Goal: Task Accomplishment & Management: Manage account settings

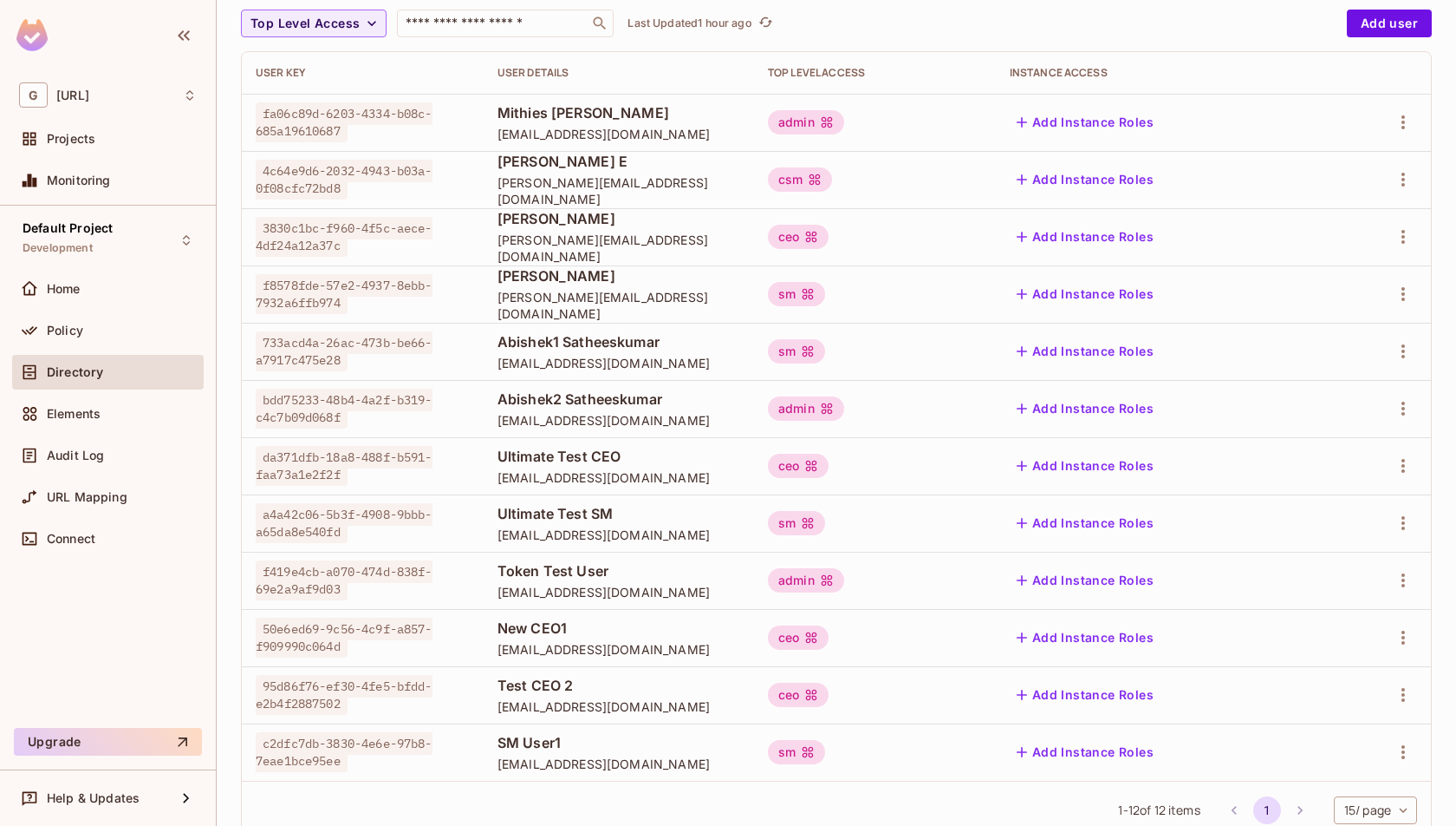
scroll to position [213, 0]
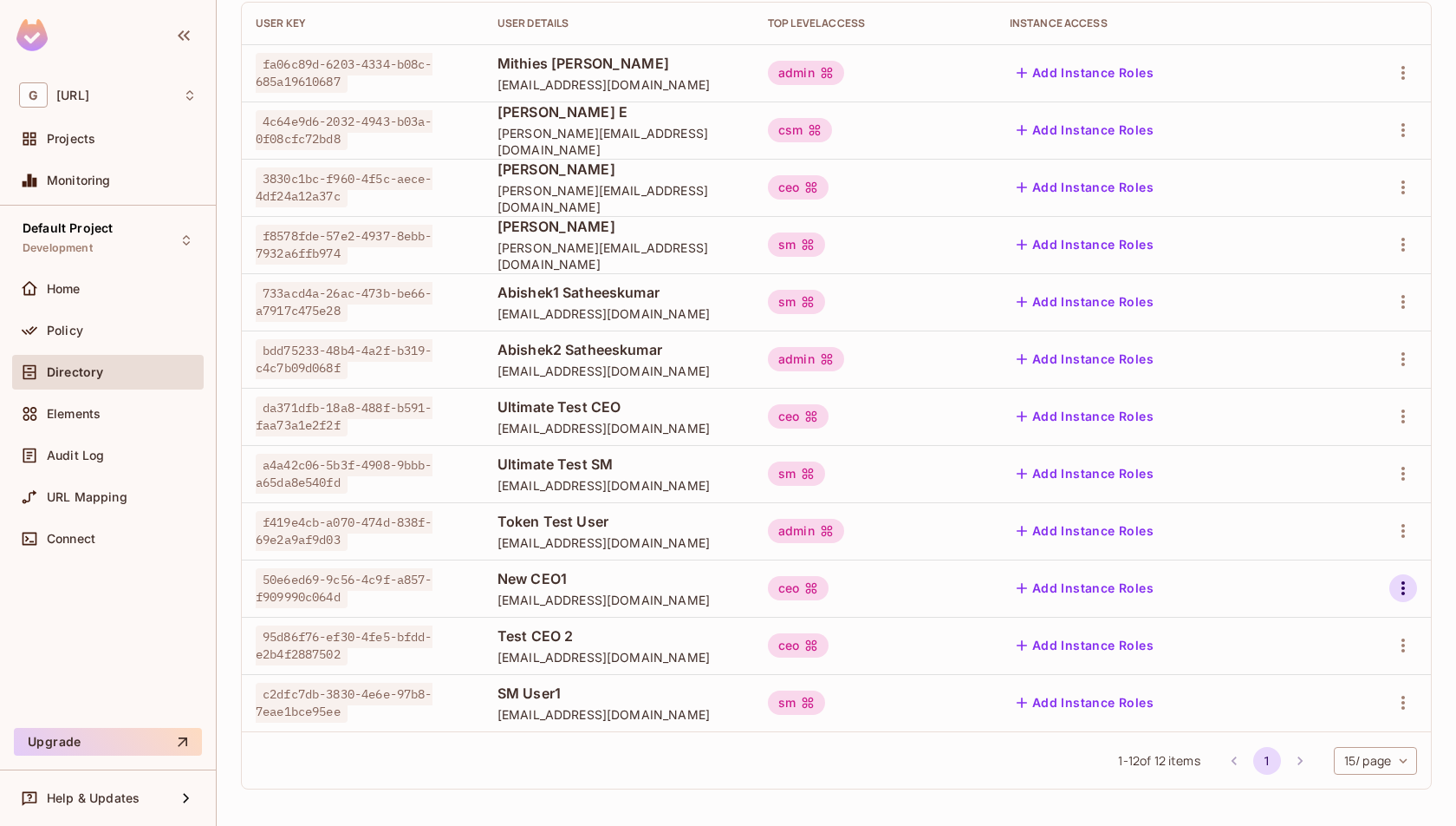
click at [1405, 587] on icon "button" at bounding box center [1404, 588] width 4 height 14
click at [1347, 699] on div "Delete User" at bounding box center [1335, 704] width 68 height 17
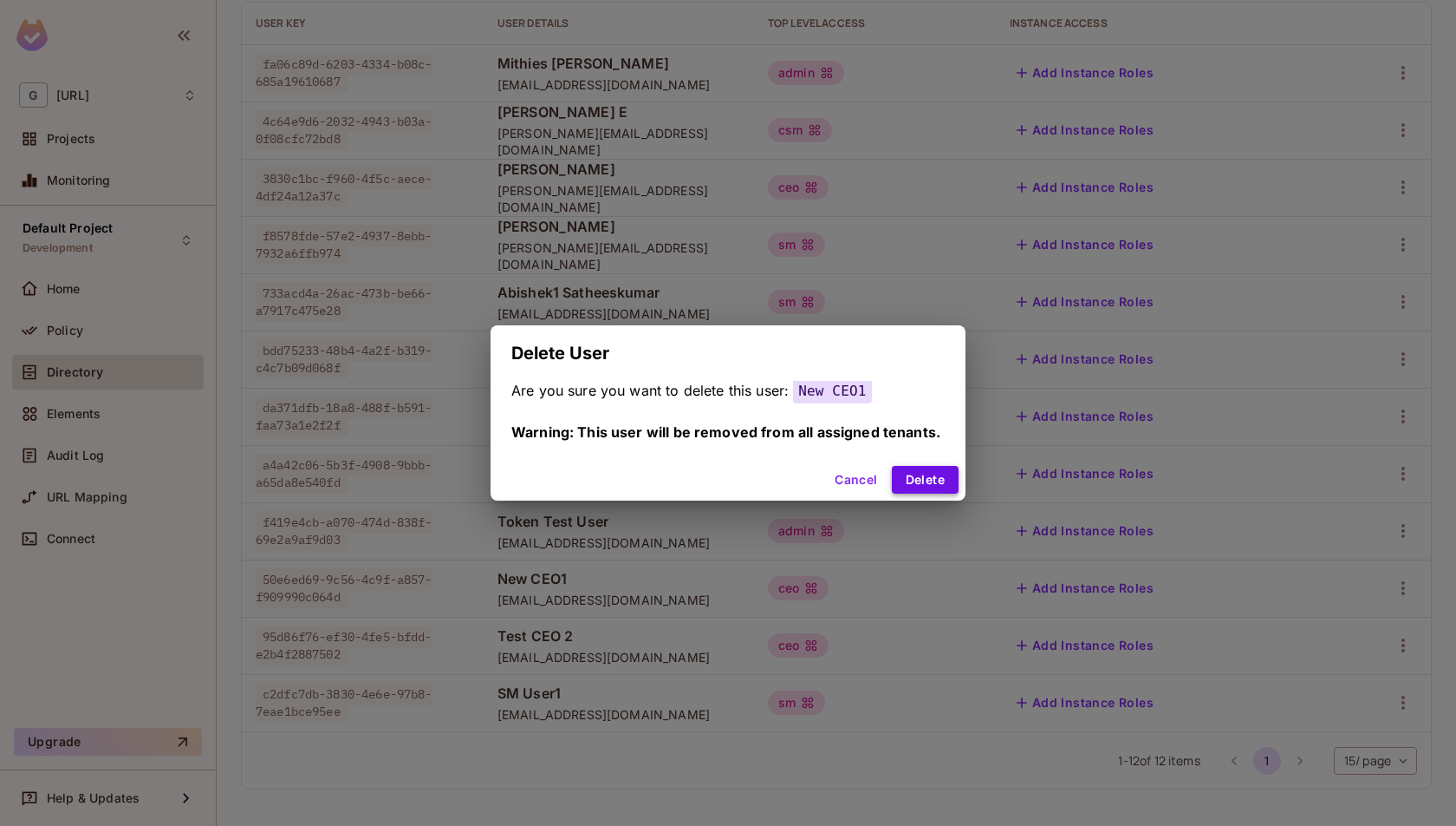
click at [921, 473] on button "Delete" at bounding box center [925, 479] width 66 height 28
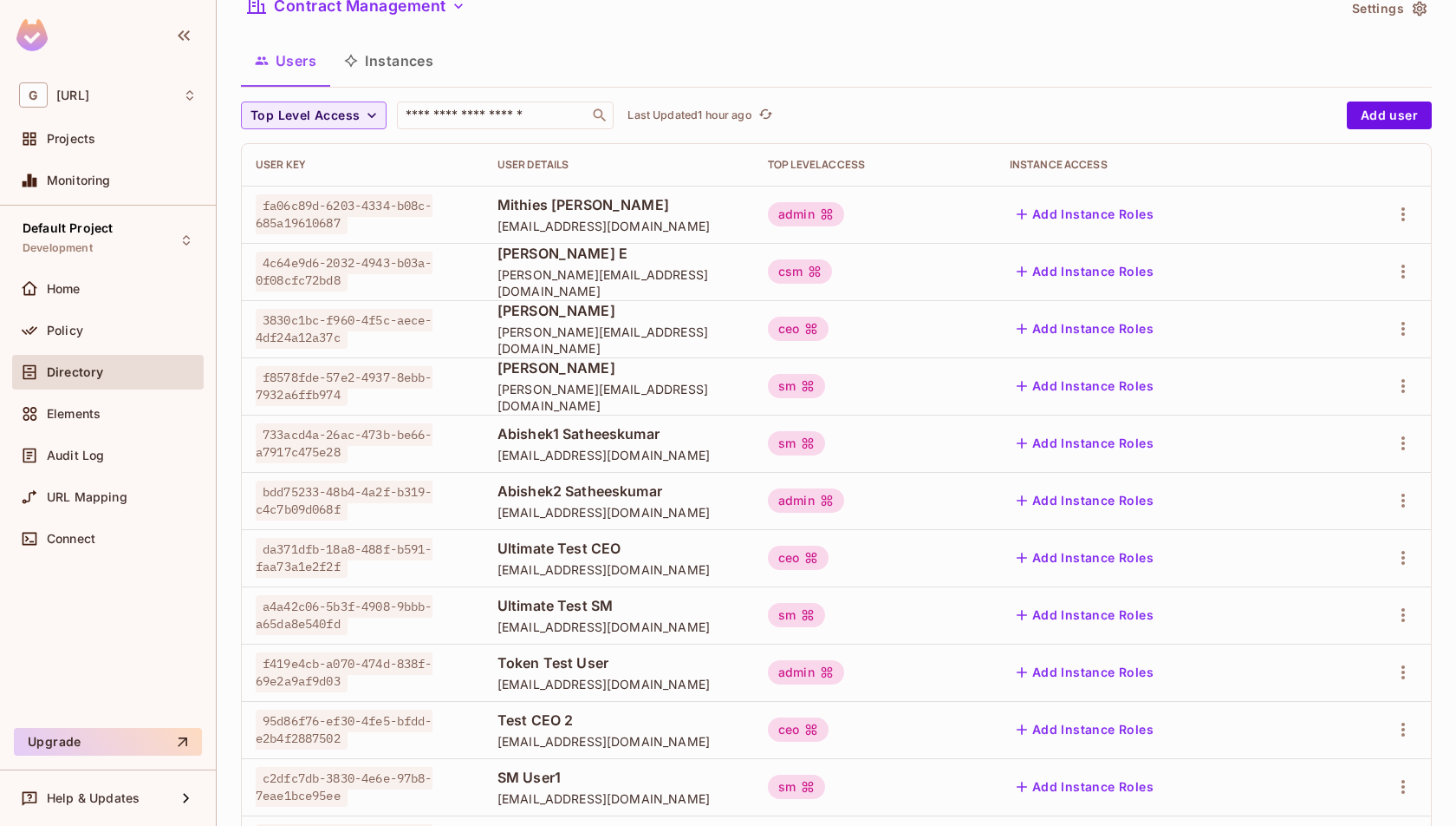
scroll to position [0, 0]
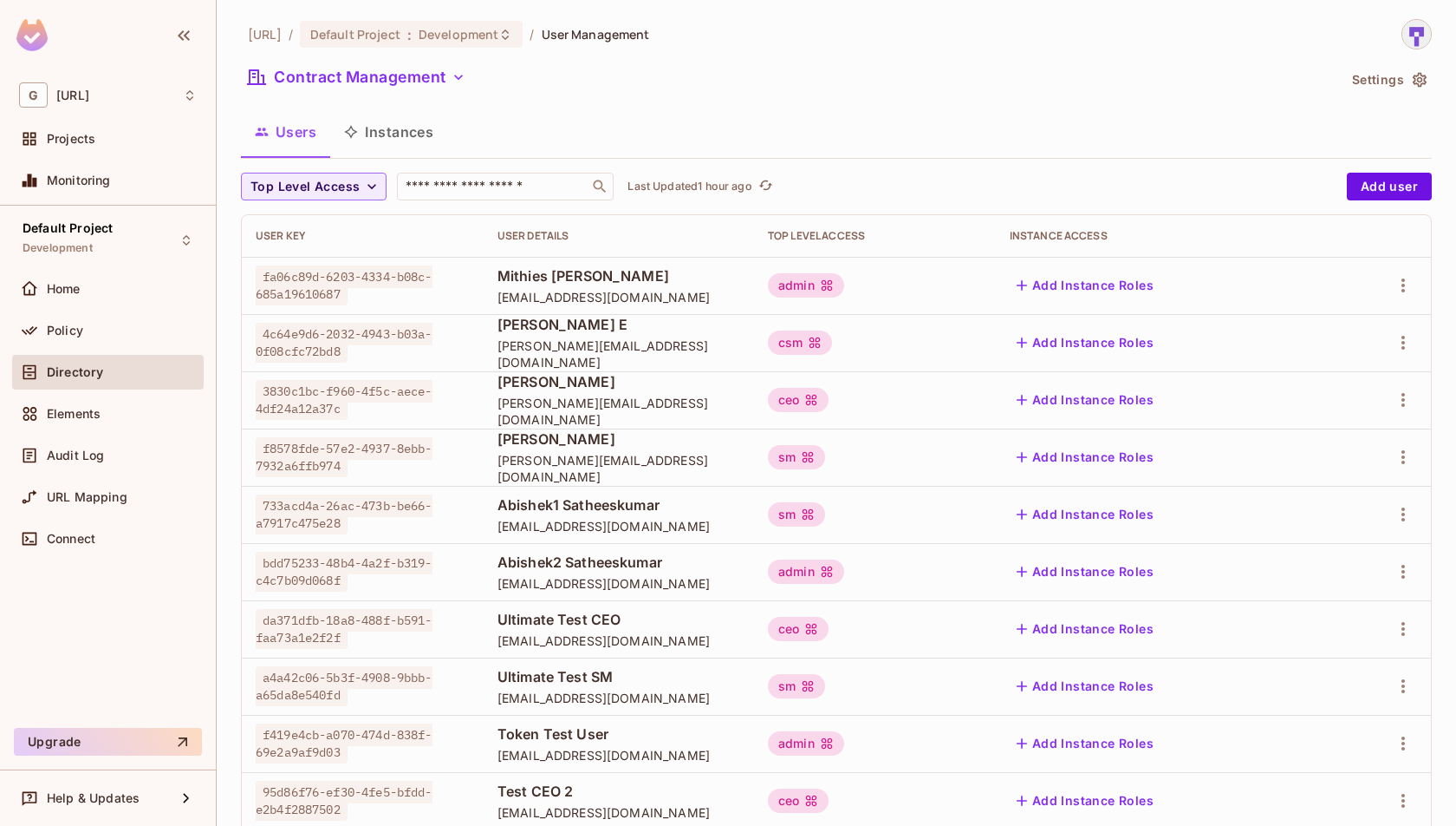
click at [453, 93] on div "Contract Management" at bounding box center [789, 80] width 1095 height 33
click at [453, 76] on icon "button" at bounding box center [458, 77] width 17 height 17
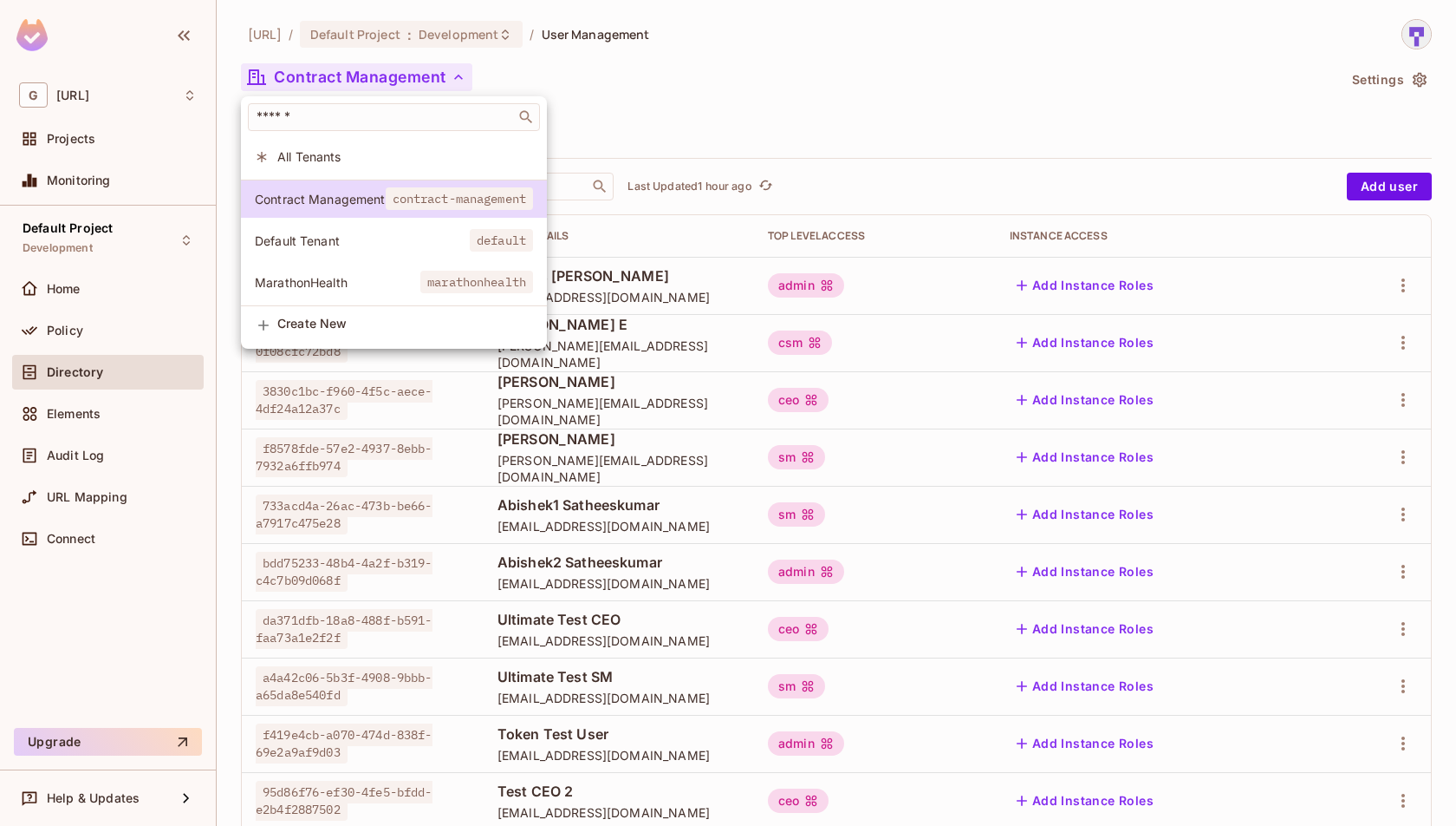
click at [400, 236] on span "Default Tenant" at bounding box center [363, 240] width 215 height 16
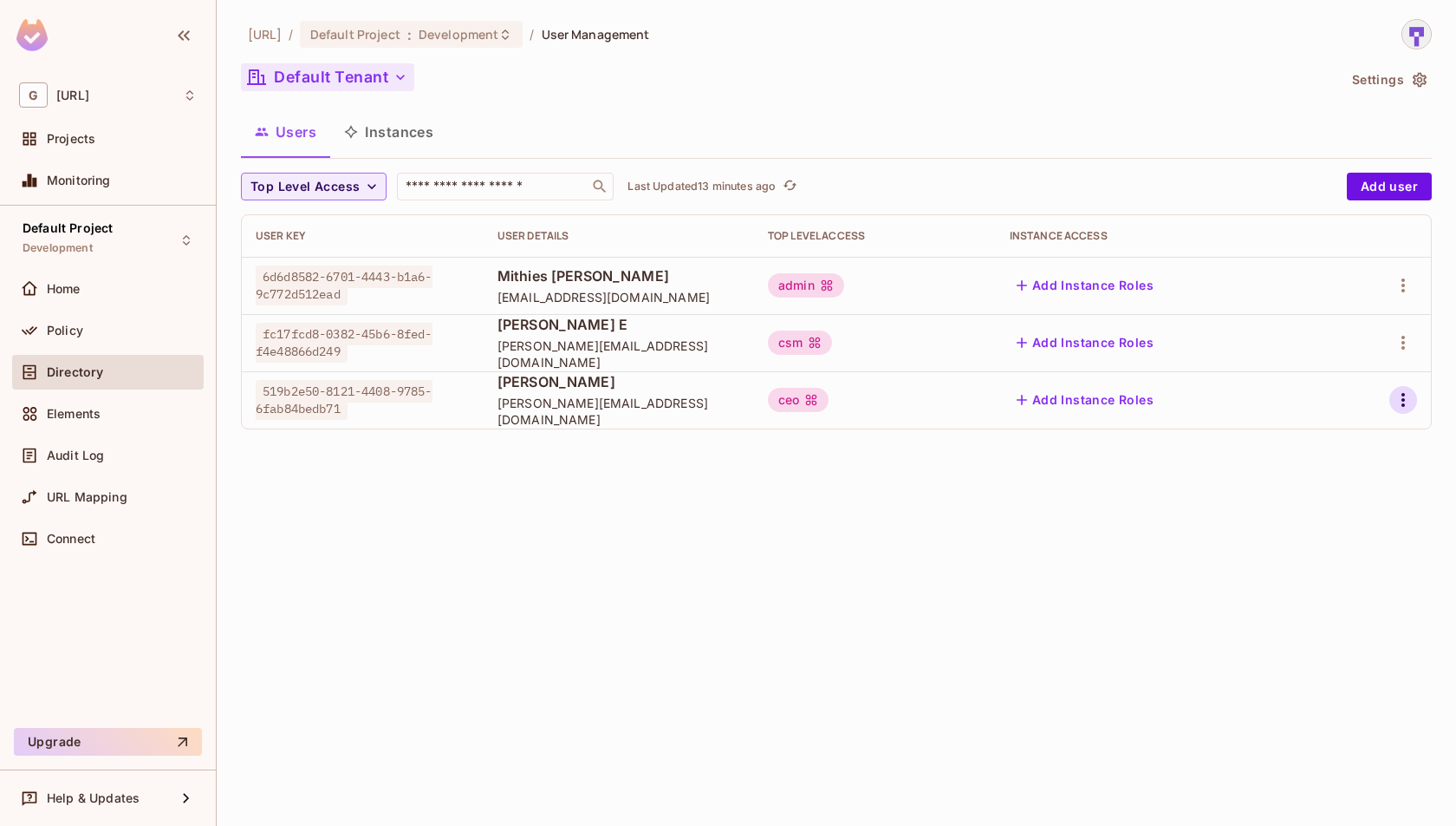
click at [1396, 400] on icon "button" at bounding box center [1404, 400] width 21 height 21
click at [1347, 511] on div "Delete User" at bounding box center [1335, 515] width 68 height 17
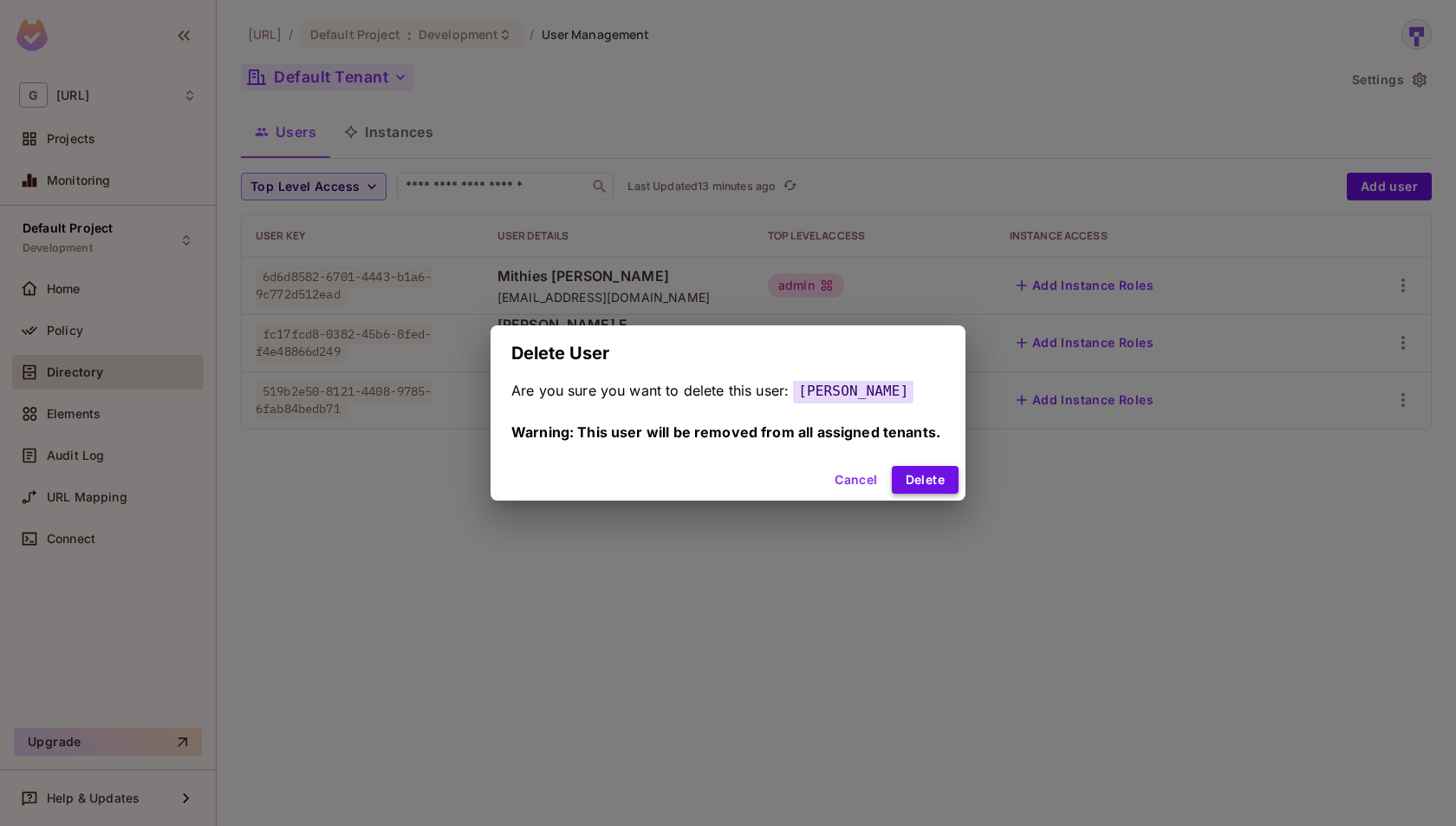
click at [923, 479] on button "Delete" at bounding box center [925, 479] width 66 height 28
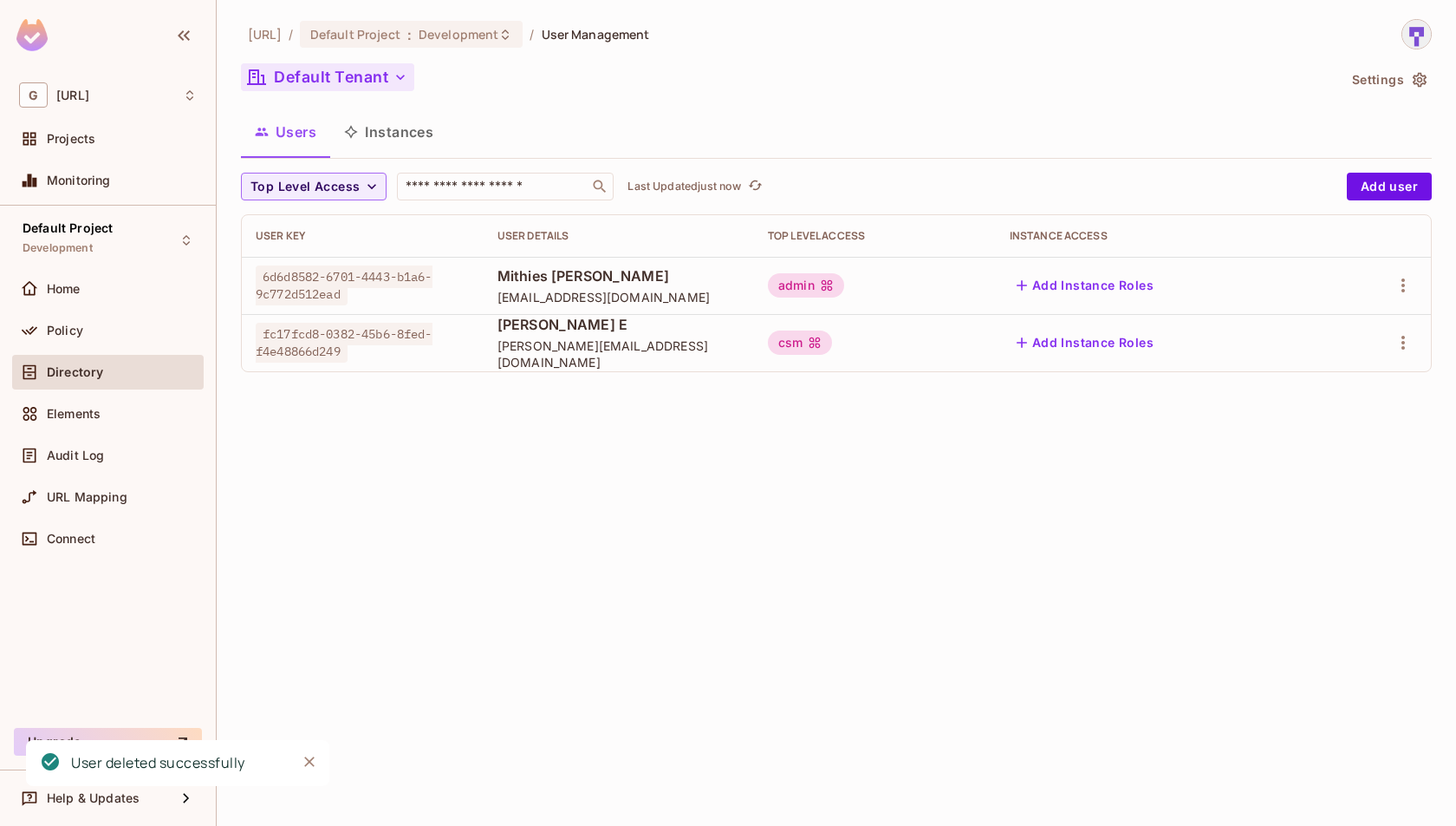
click at [374, 85] on button "Default Tenant" at bounding box center [327, 77] width 174 height 28
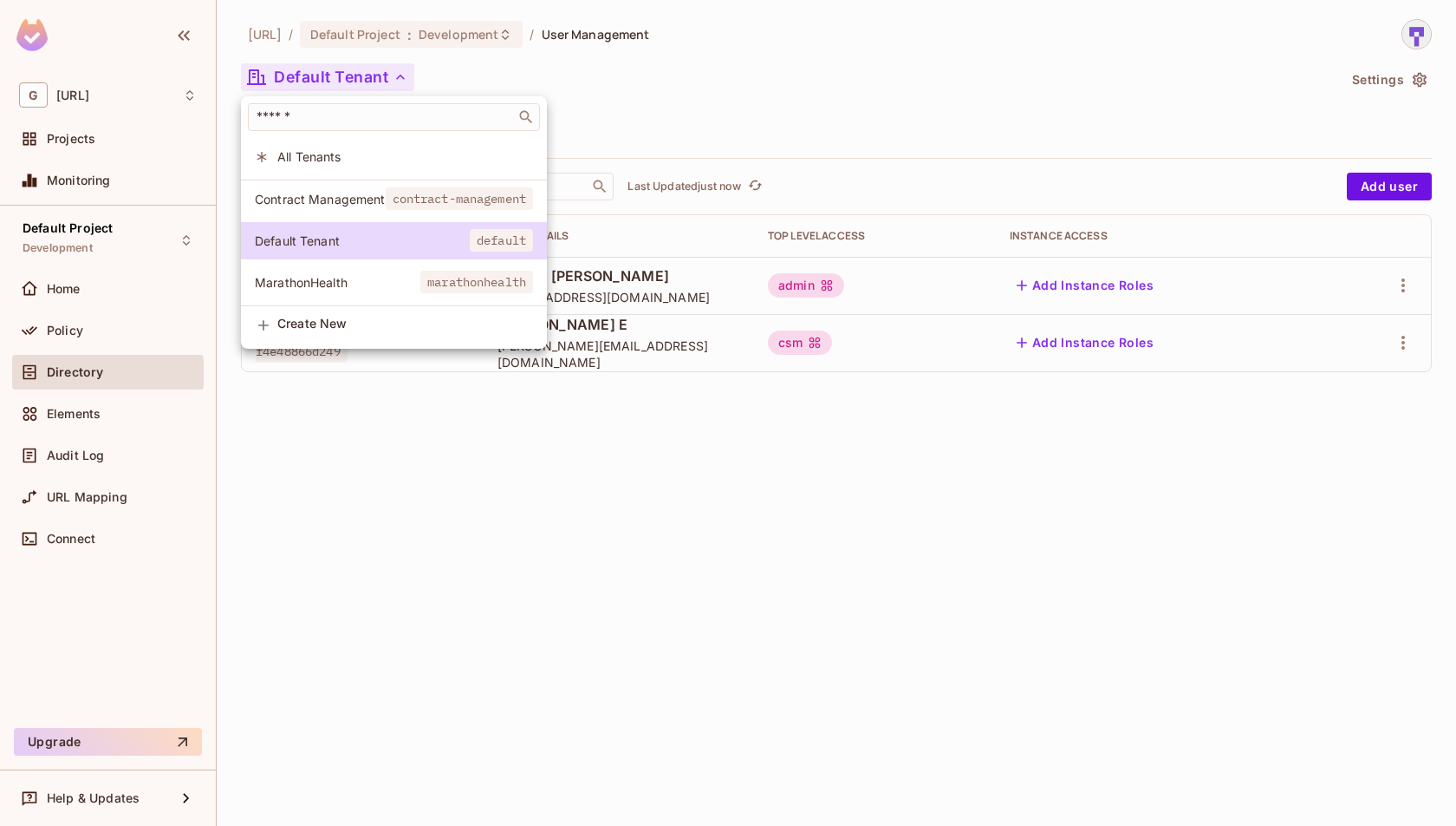
click at [383, 196] on span "Contract Management" at bounding box center [321, 198] width 131 height 16
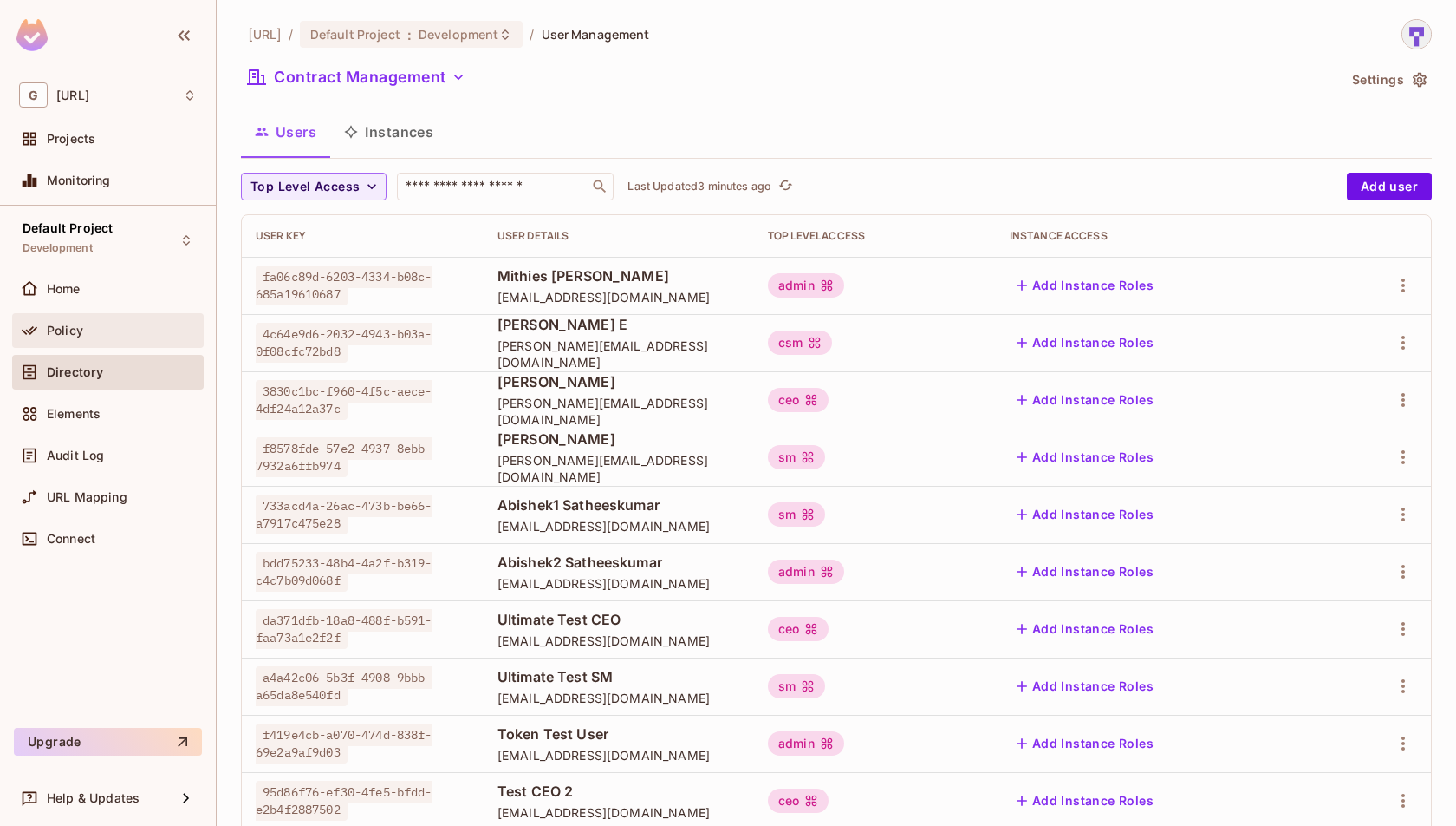
click at [119, 326] on div "Policy" at bounding box center [121, 330] width 150 height 14
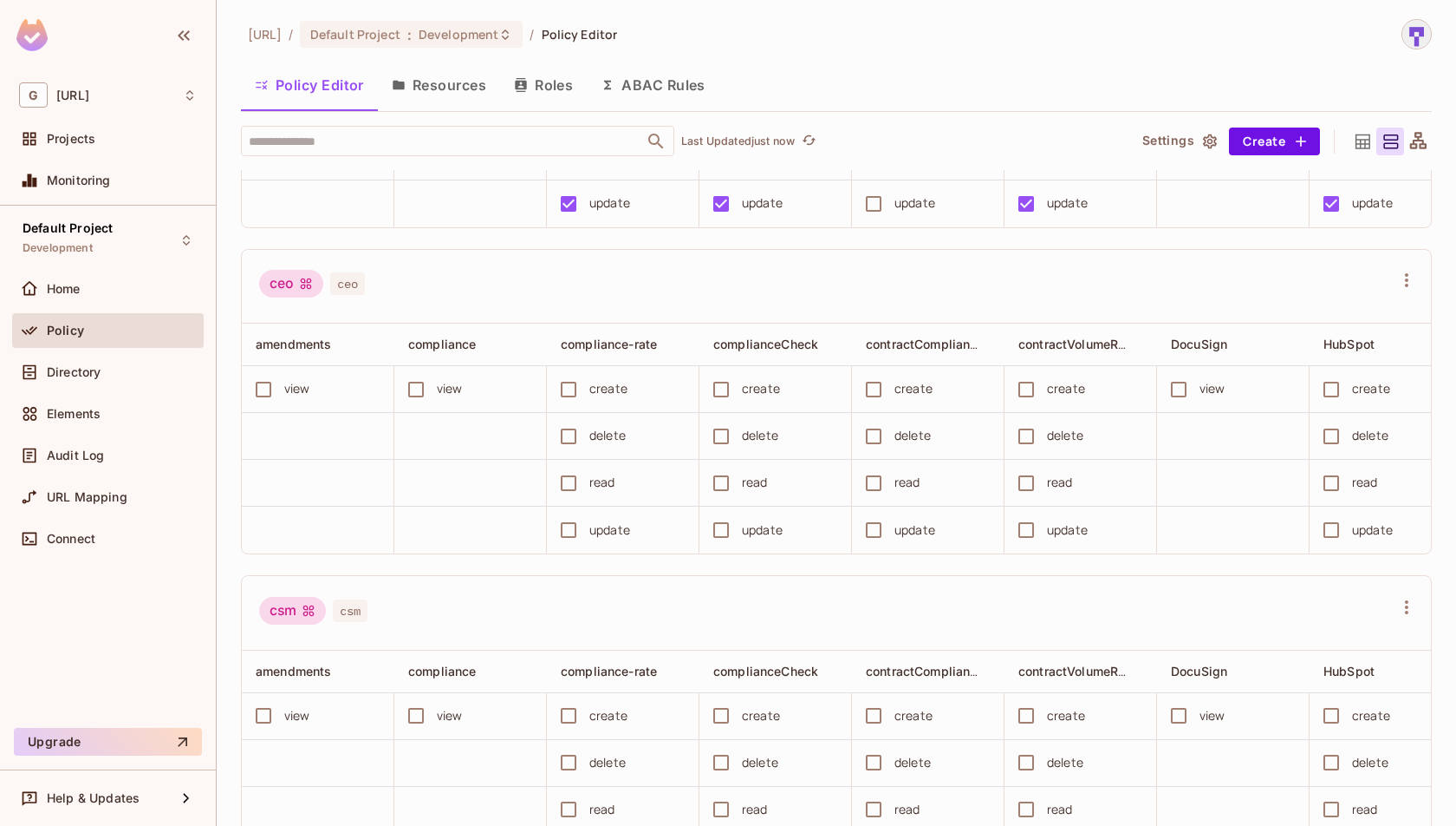
click at [121, 388] on div "Directory" at bounding box center [108, 376] width 192 height 42
click at [132, 368] on div "Directory" at bounding box center [121, 372] width 150 height 14
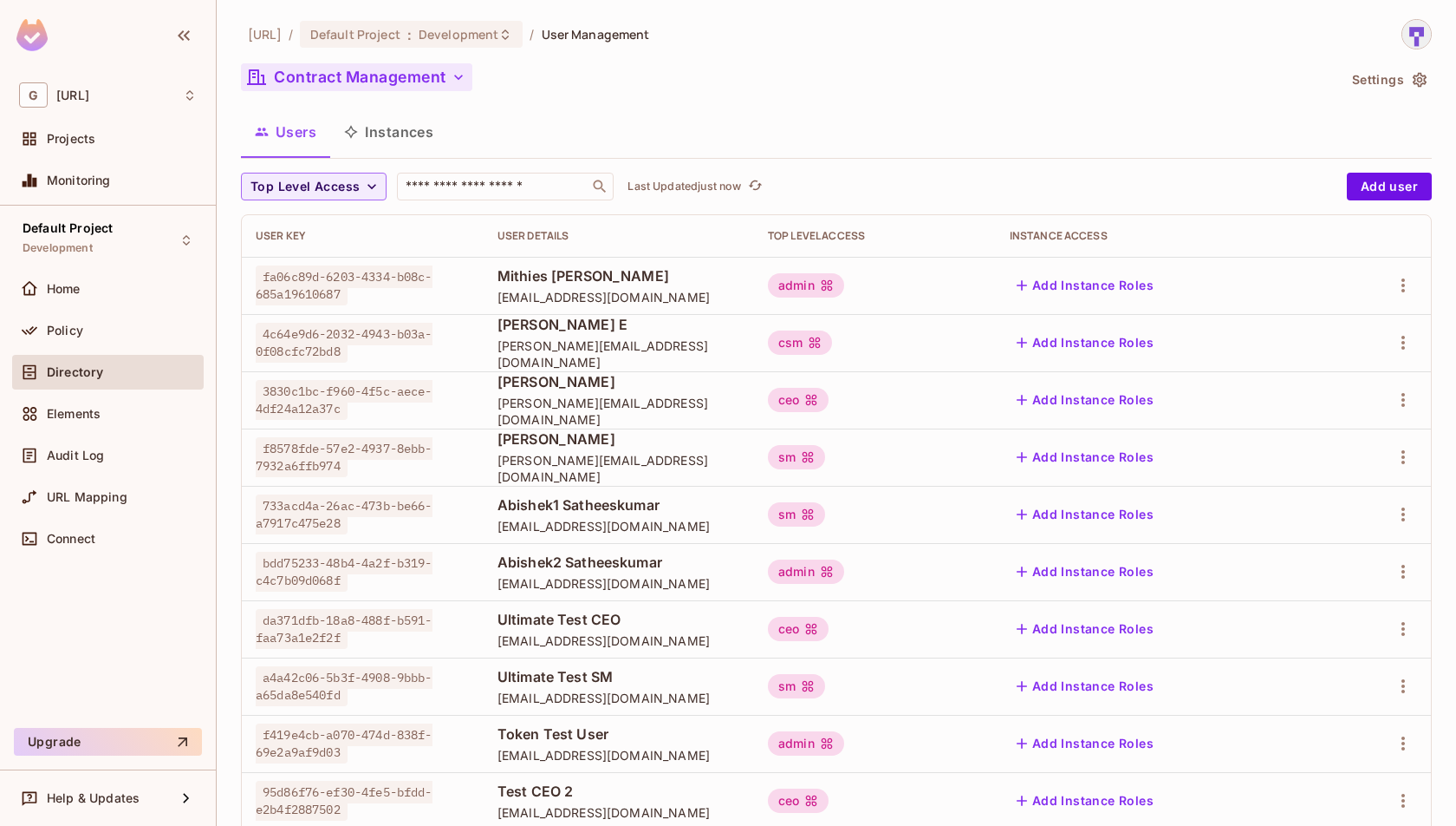
click at [460, 78] on icon "button" at bounding box center [458, 77] width 9 height 5
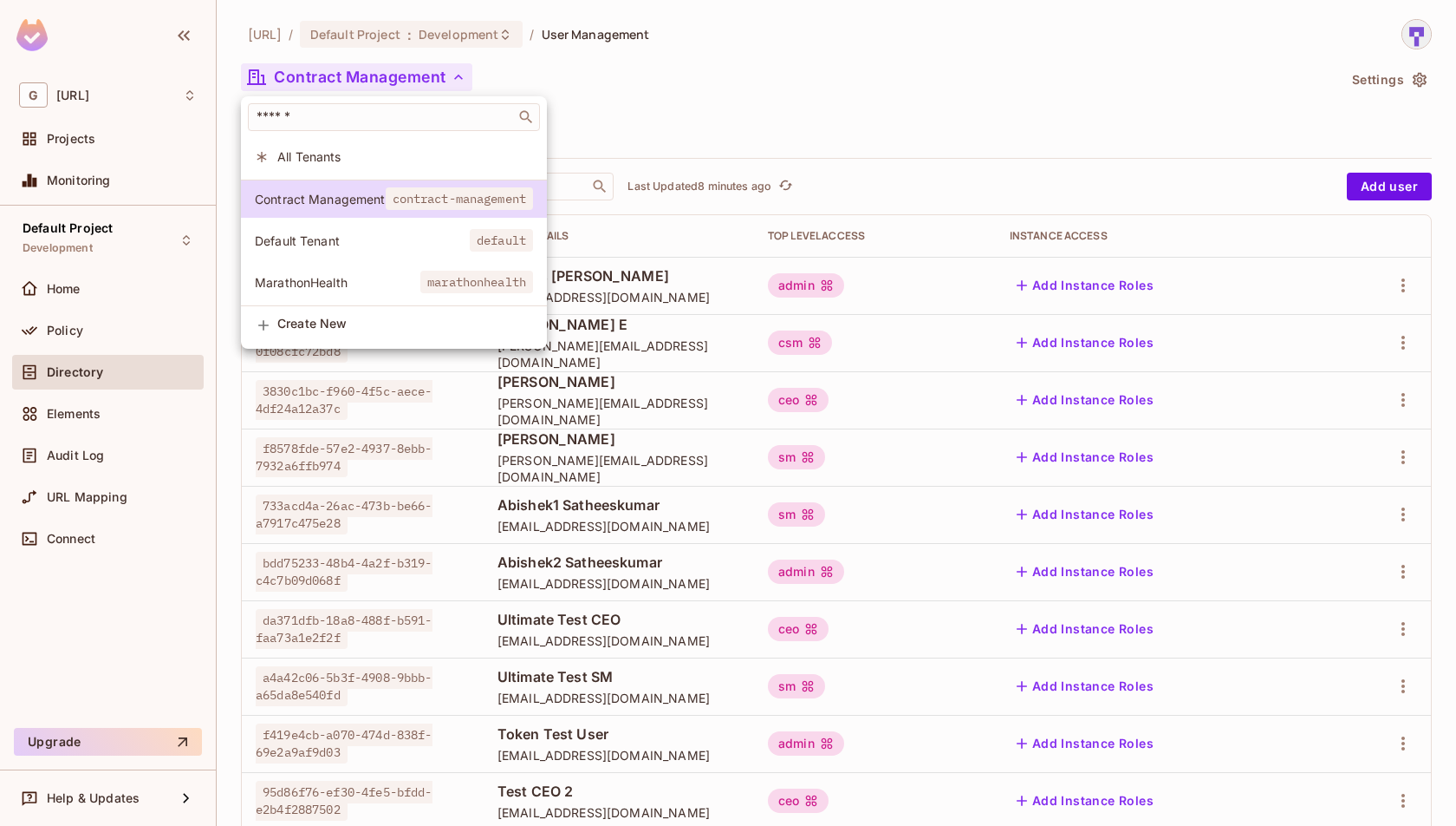
click at [1231, 120] on div at bounding box center [728, 413] width 1456 height 826
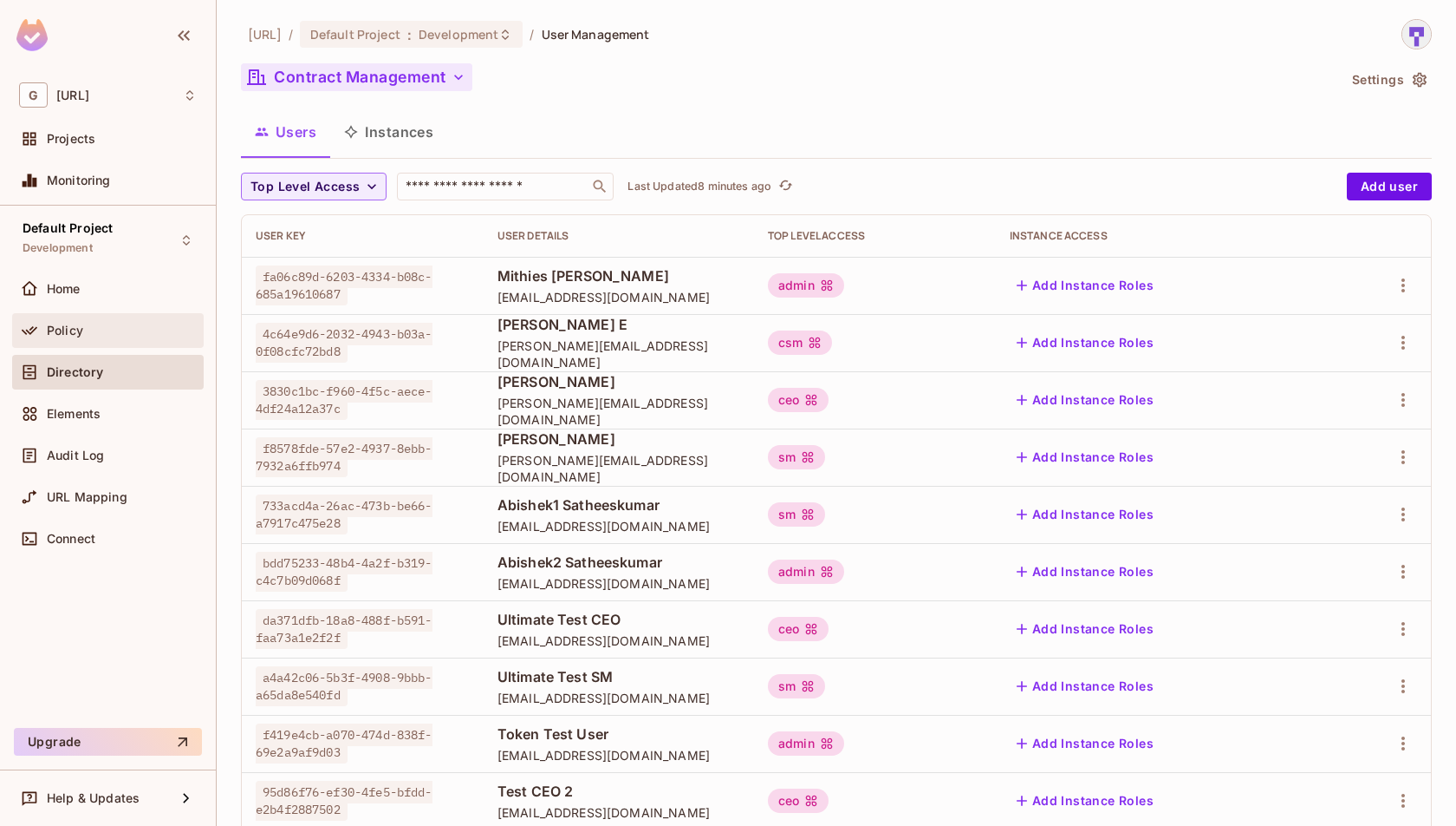
click at [101, 333] on div "Policy" at bounding box center [121, 330] width 150 height 14
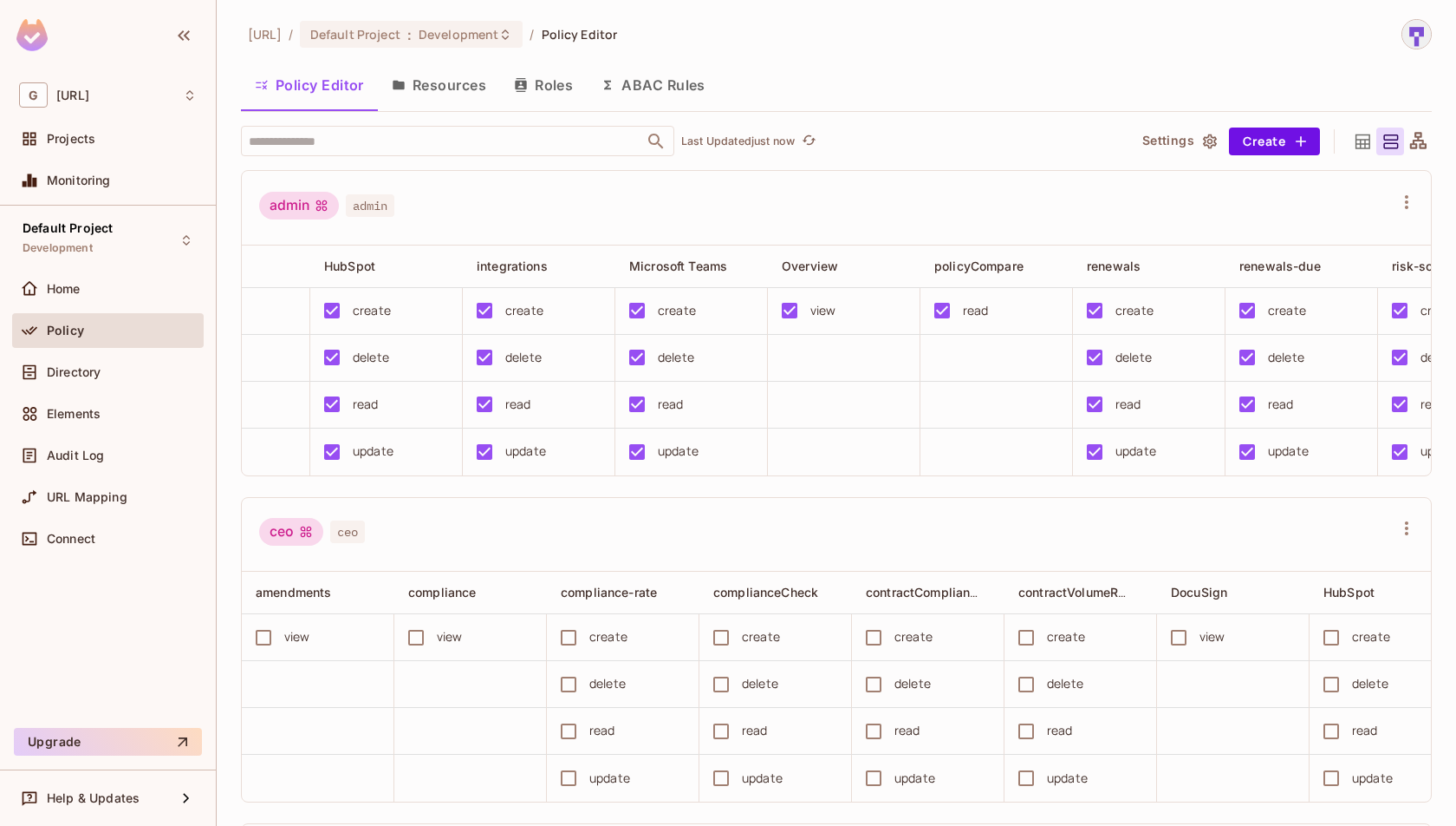
scroll to position [0, 997]
click at [443, 80] on button "Resources" at bounding box center [439, 85] width 122 height 44
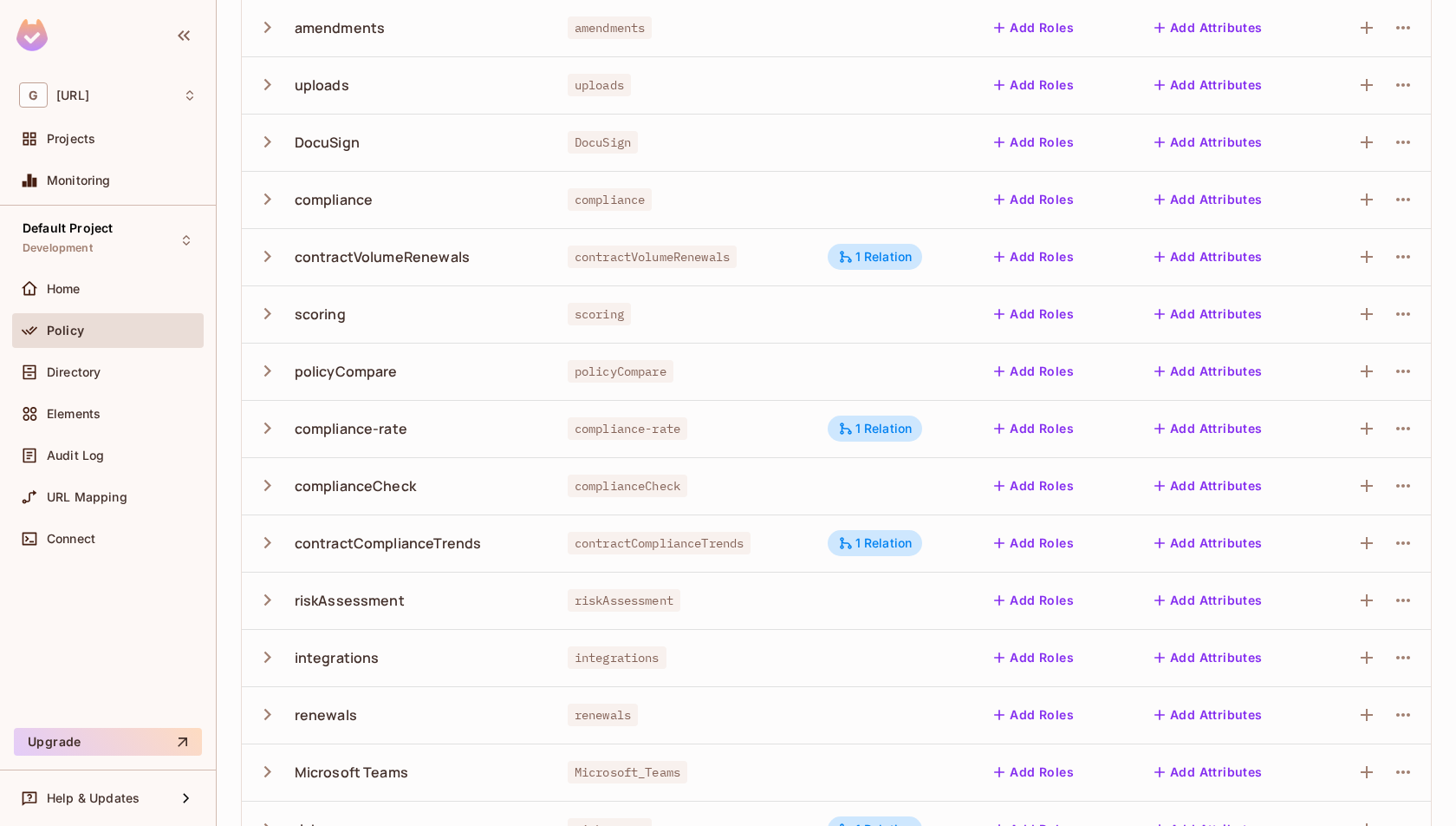
scroll to position [313, 0]
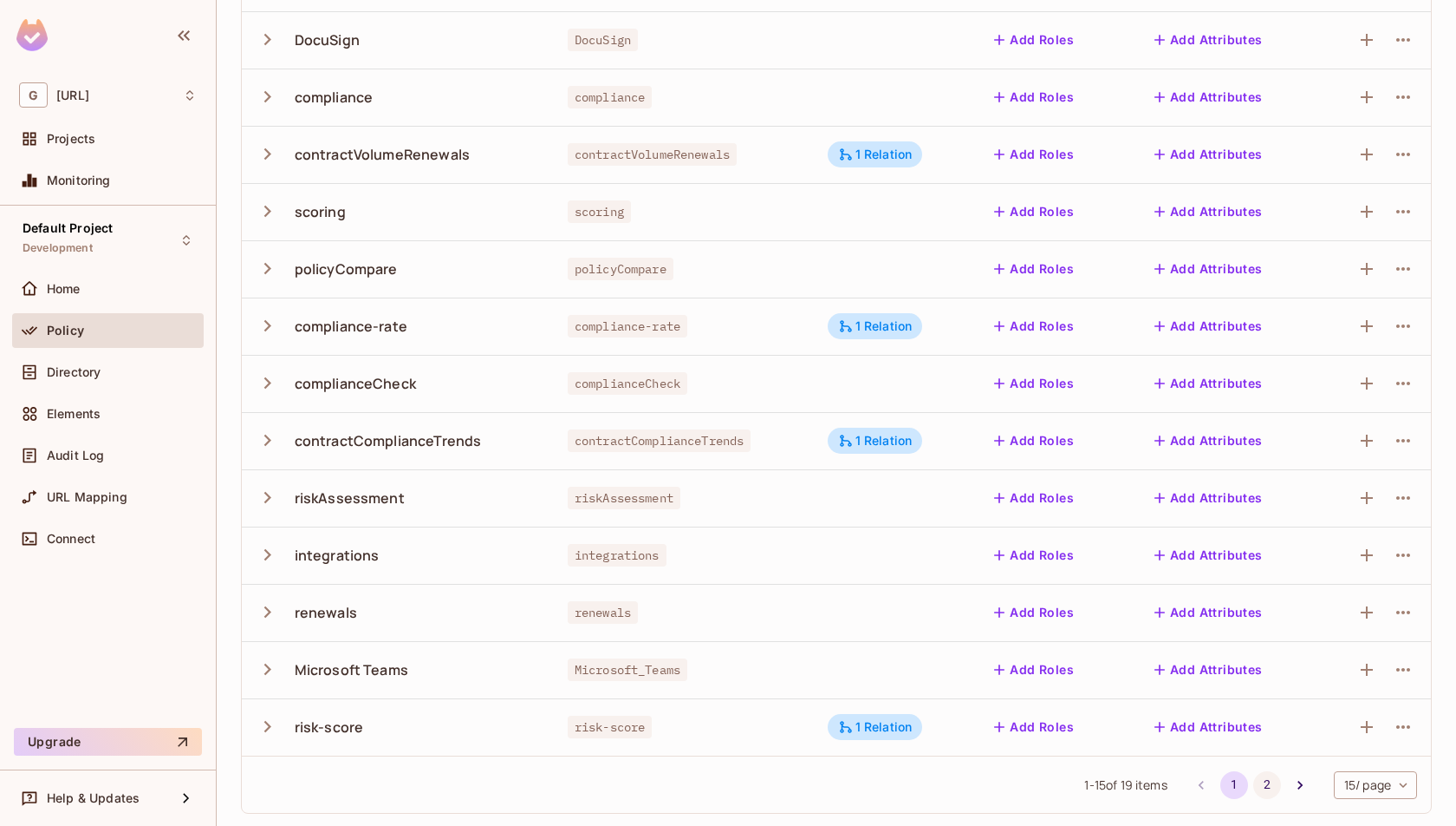
click at [1261, 784] on button "2" at bounding box center [1267, 784] width 28 height 28
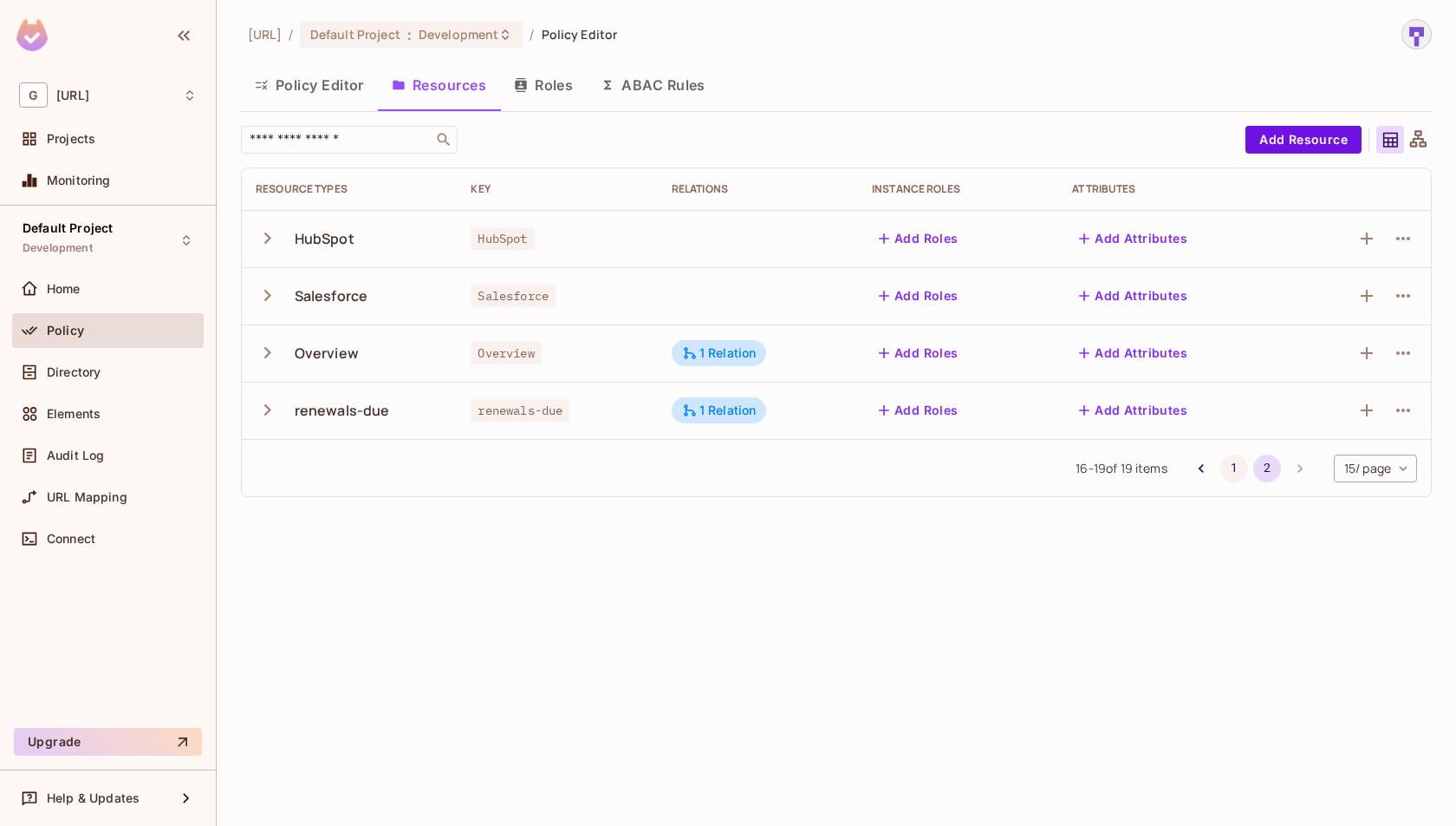
click at [1227, 470] on button "1" at bounding box center [1234, 468] width 28 height 28
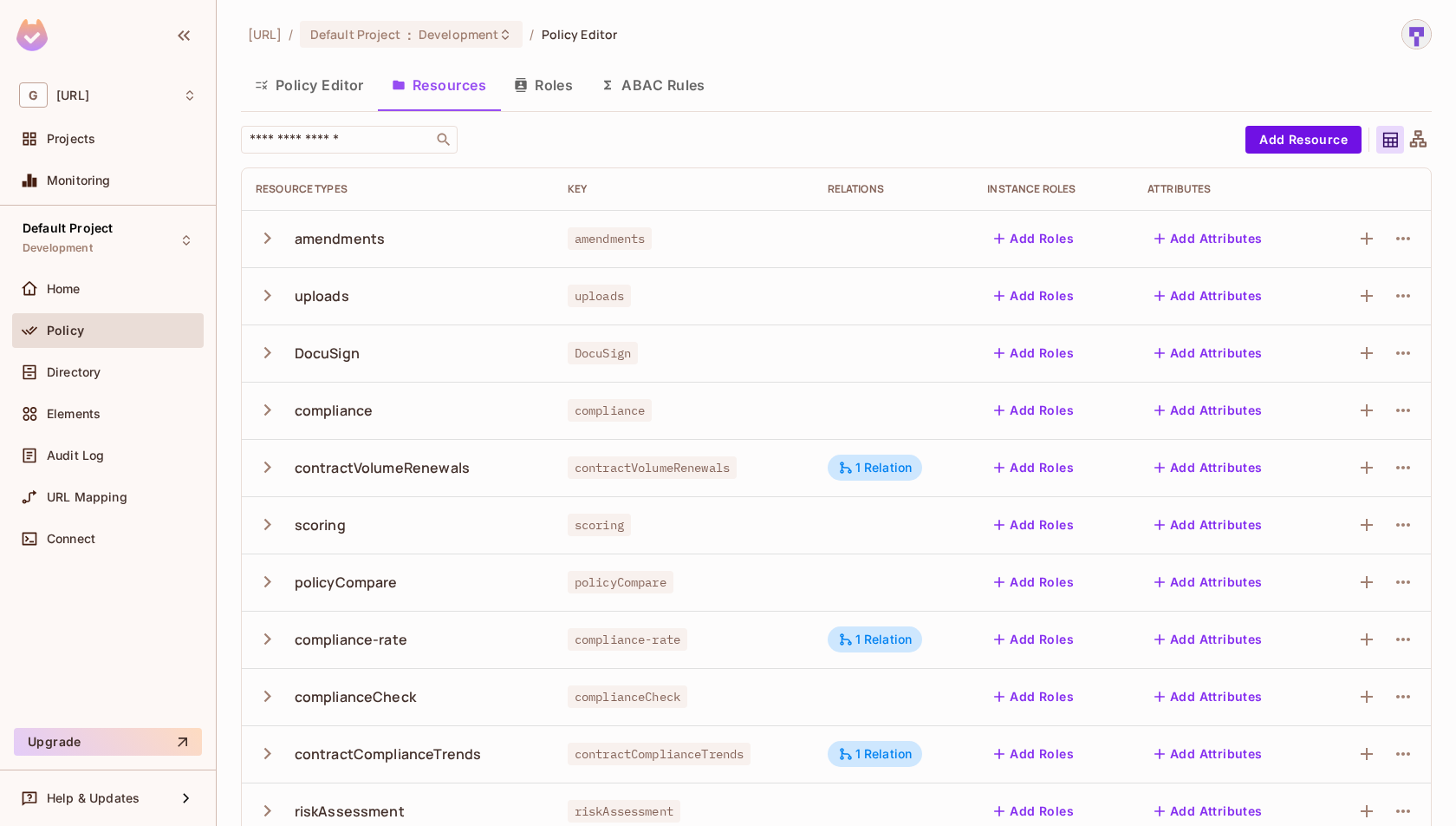
click at [535, 96] on button "Roles" at bounding box center [543, 85] width 86 height 44
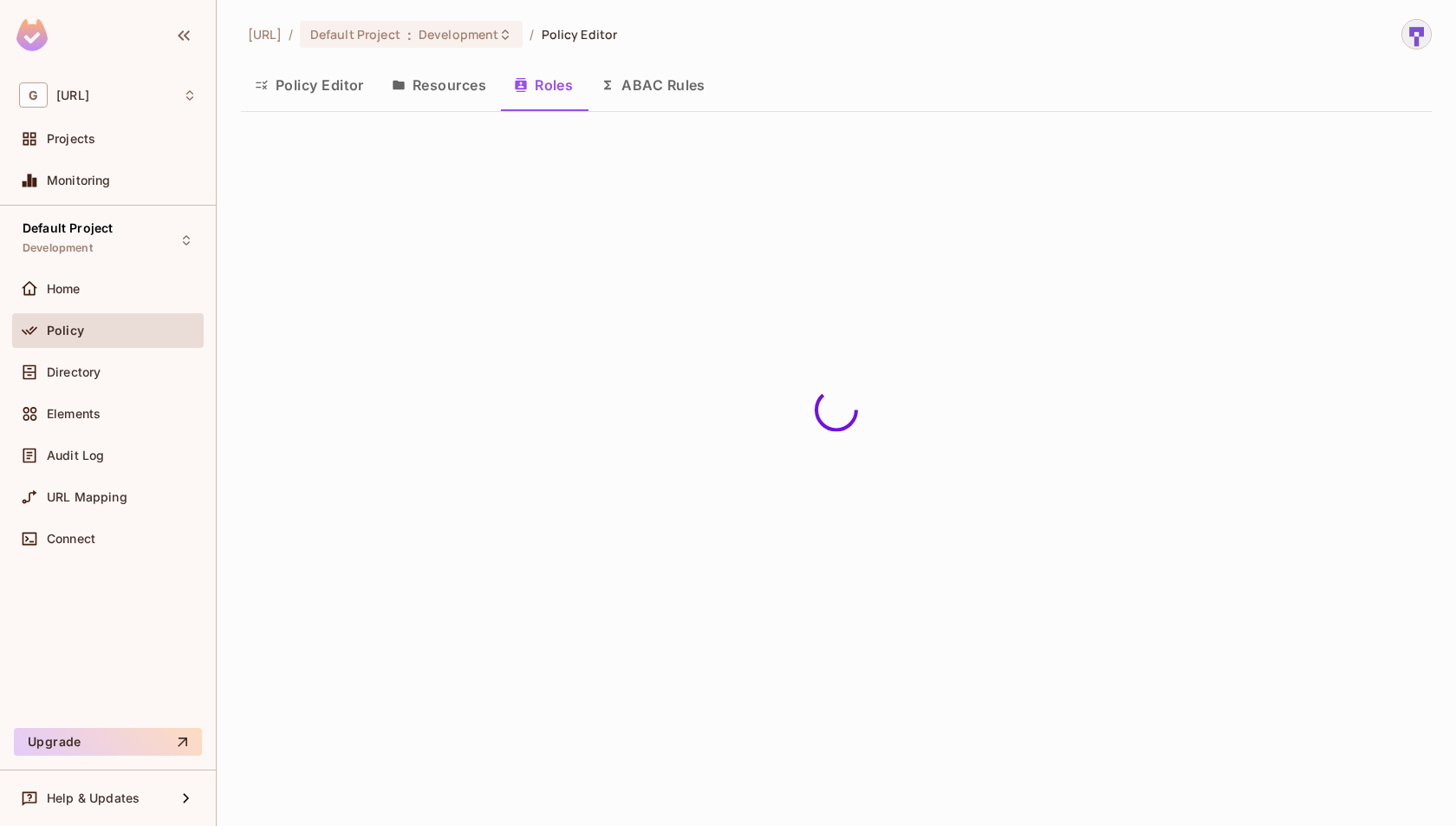
click at [300, 84] on button "Policy Editor" at bounding box center [309, 85] width 137 height 44
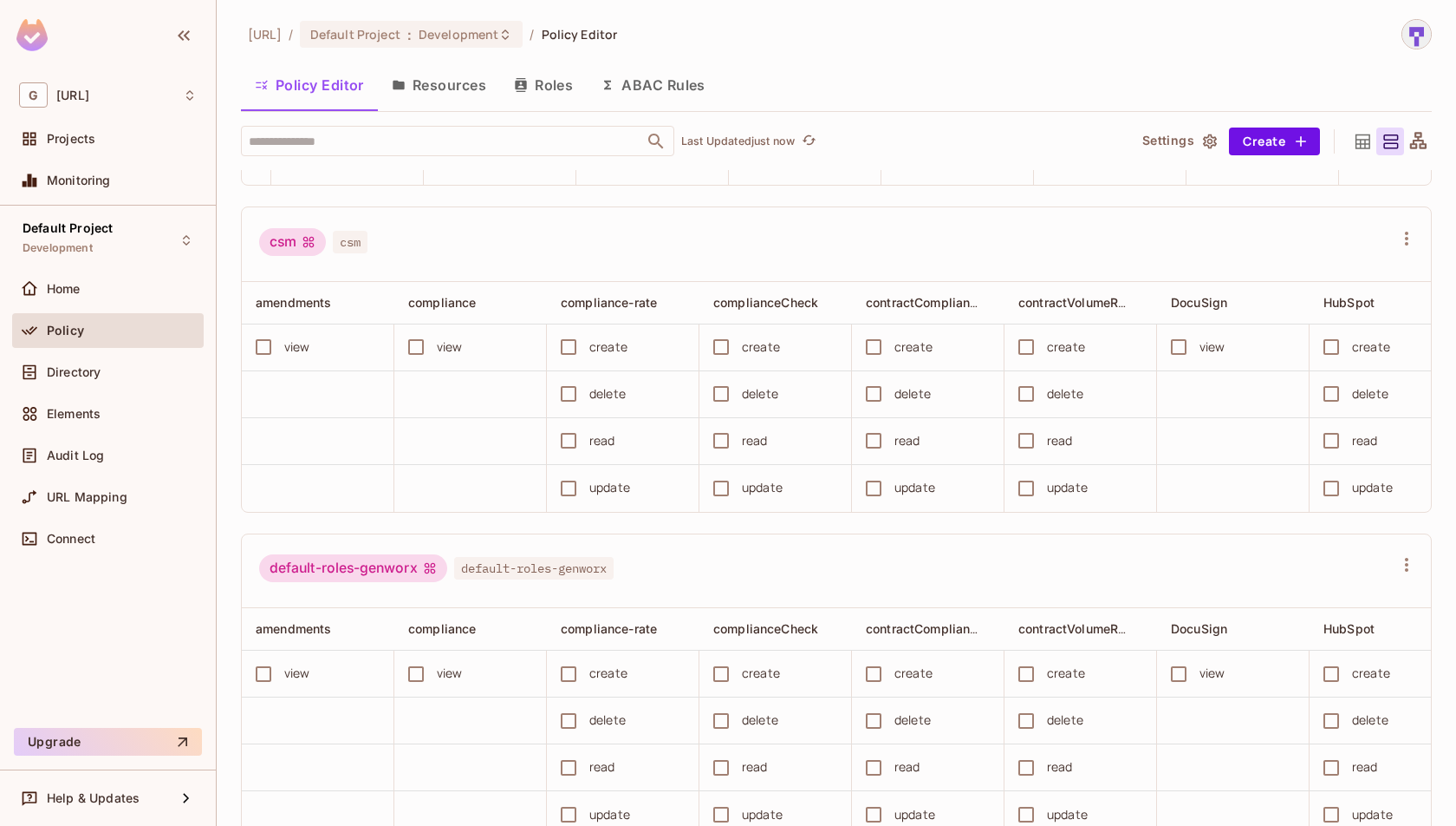
scroll to position [618, 0]
click at [115, 373] on div "Directory" at bounding box center [121, 372] width 150 height 14
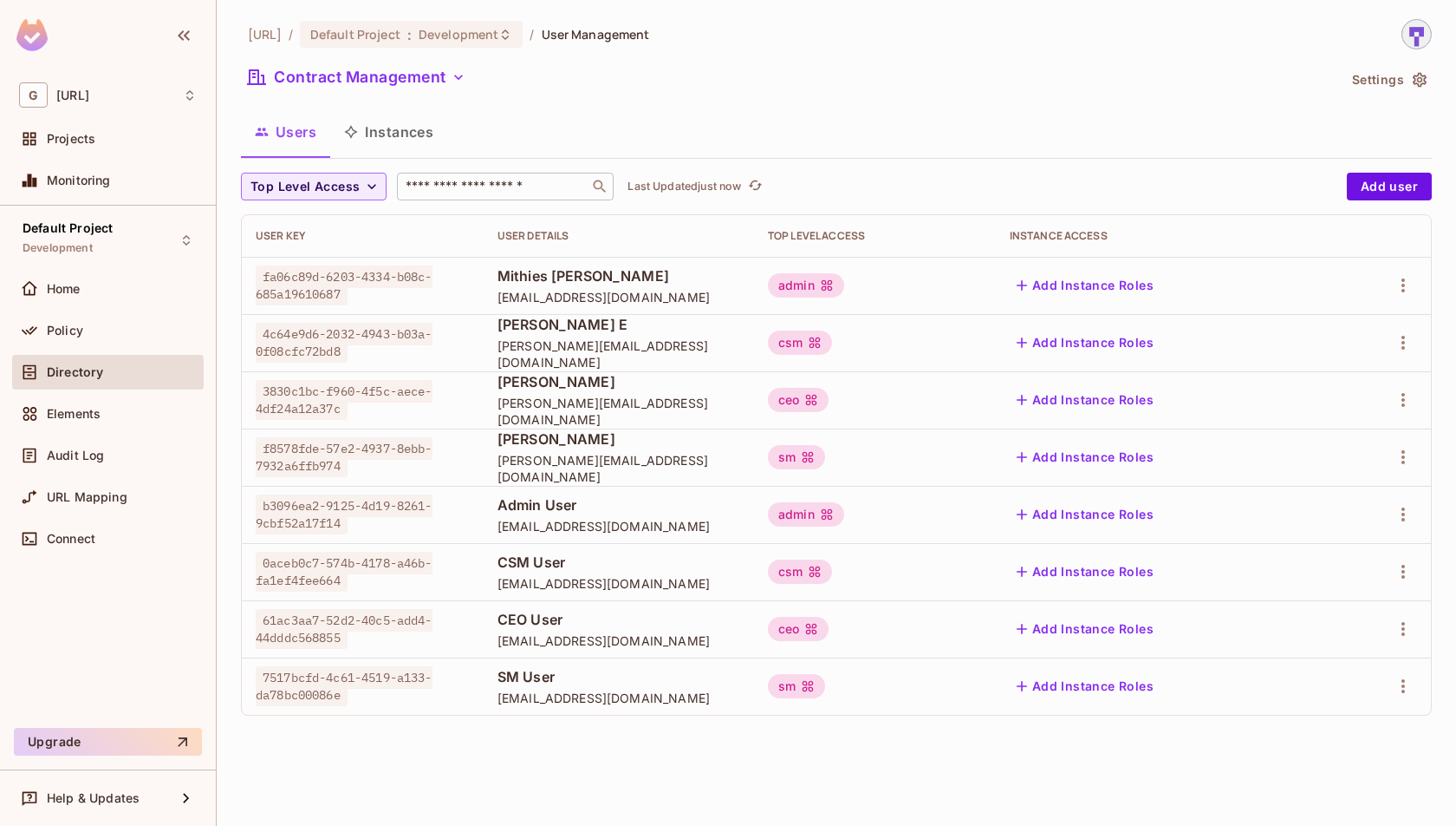
click at [495, 179] on input "text" at bounding box center [494, 186] width 182 height 17
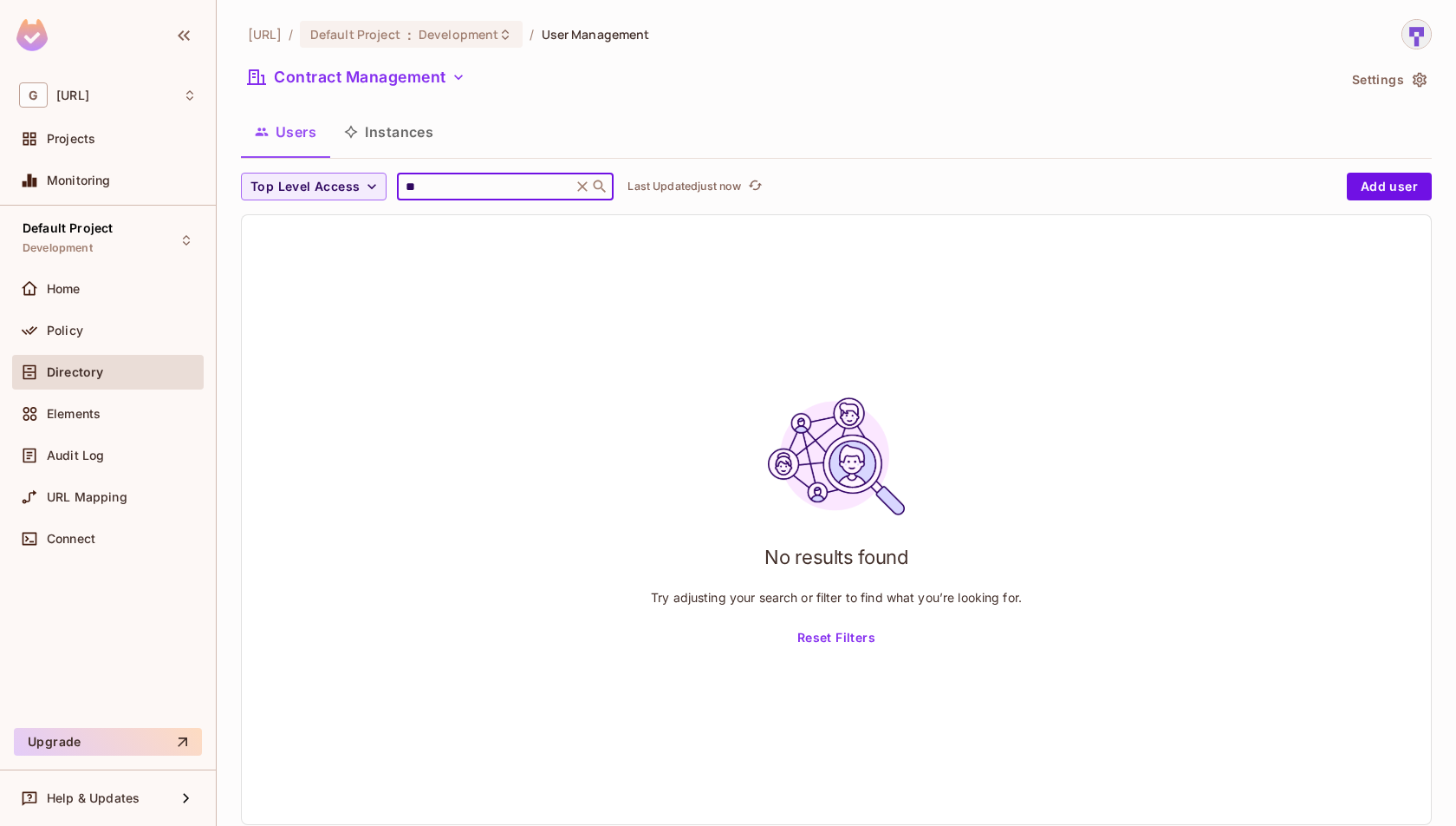
type input "*"
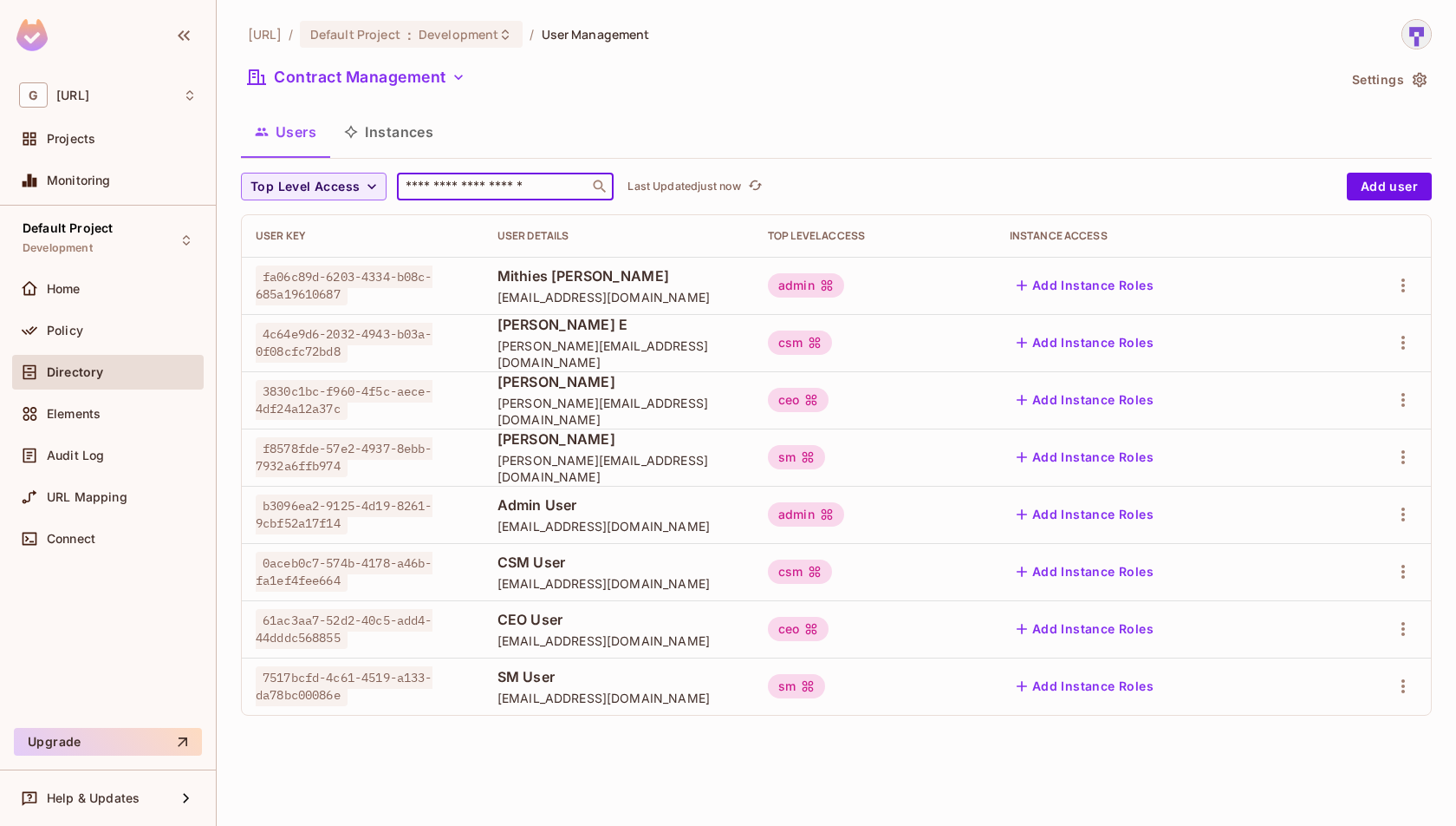
click at [570, 142] on div "Users Instances" at bounding box center [836, 132] width 1191 height 44
